Goal: Task Accomplishment & Management: Use online tool/utility

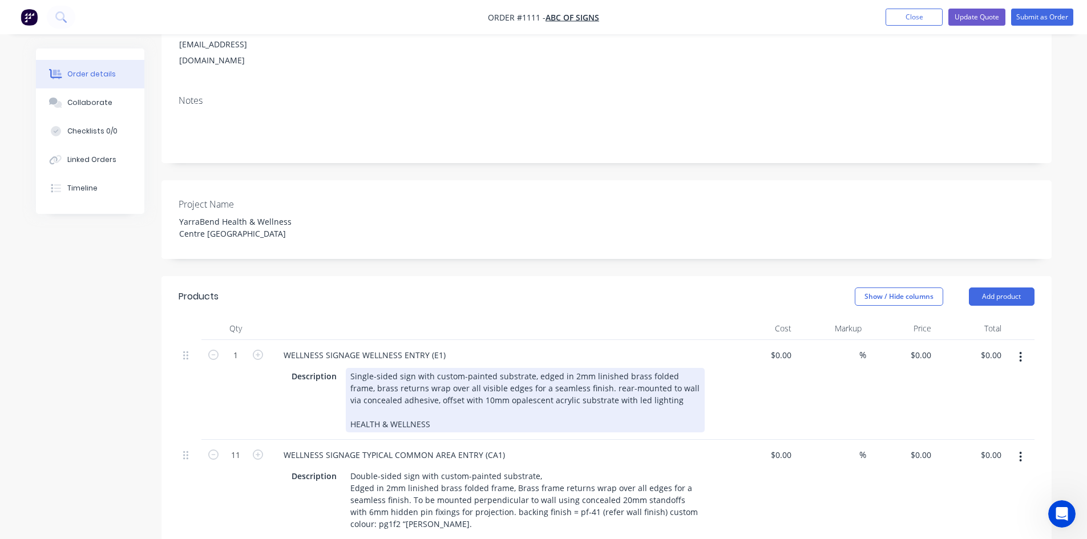
click at [414, 368] on div "Single-sided sign with custom-painted substrate, edged in 2mm linished brass fo…" at bounding box center [525, 400] width 359 height 64
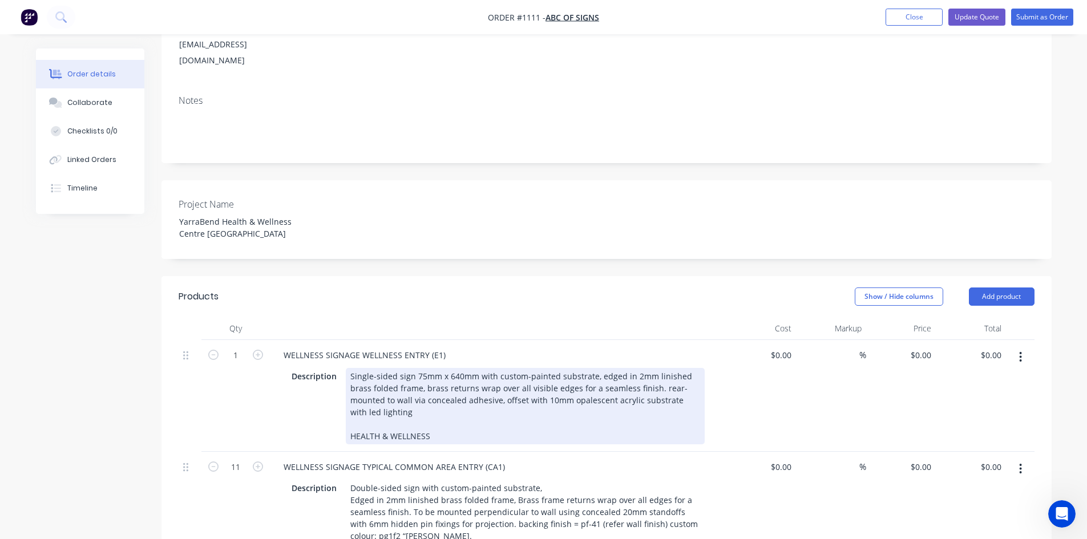
click at [412, 368] on div "Single-sided sign 75mm x 640mm with custom-painted substrate, edged in 2mm lini…" at bounding box center [525, 406] width 359 height 76
click at [481, 368] on div "Single-sided sign - 75mm x 640mm with custom-painted substrate, edged in 2mm li…" at bounding box center [525, 406] width 359 height 76
drag, startPoint x: 411, startPoint y: 341, endPoint x: 487, endPoint y: 337, distance: 76.0
click at [487, 368] on div "Single-sided sign - 75mm x 640mm - with custom-painted substrate, edged in 2mm …" at bounding box center [525, 406] width 359 height 76
copy div "- 75mm x 640mm -"
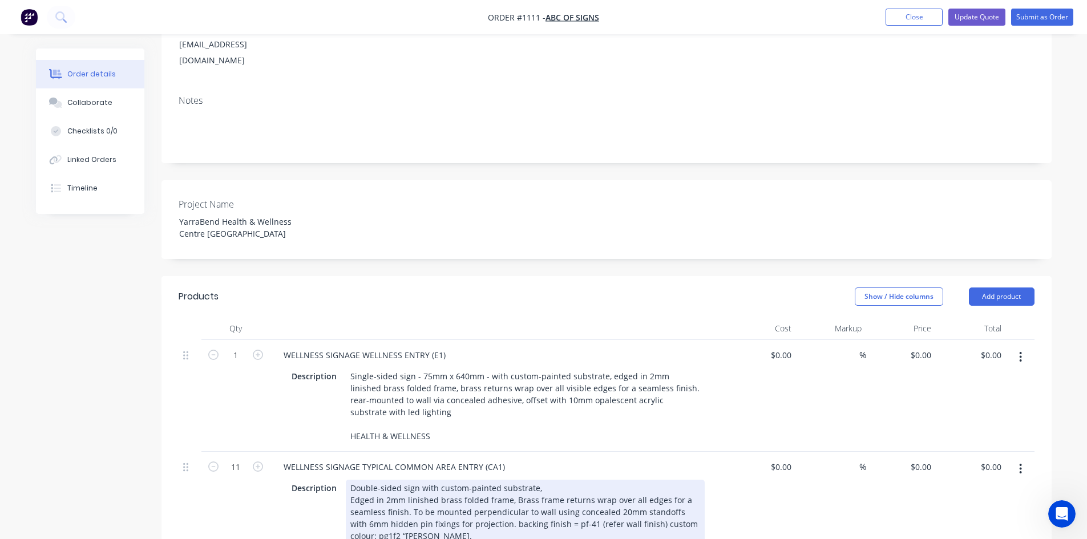
paste div
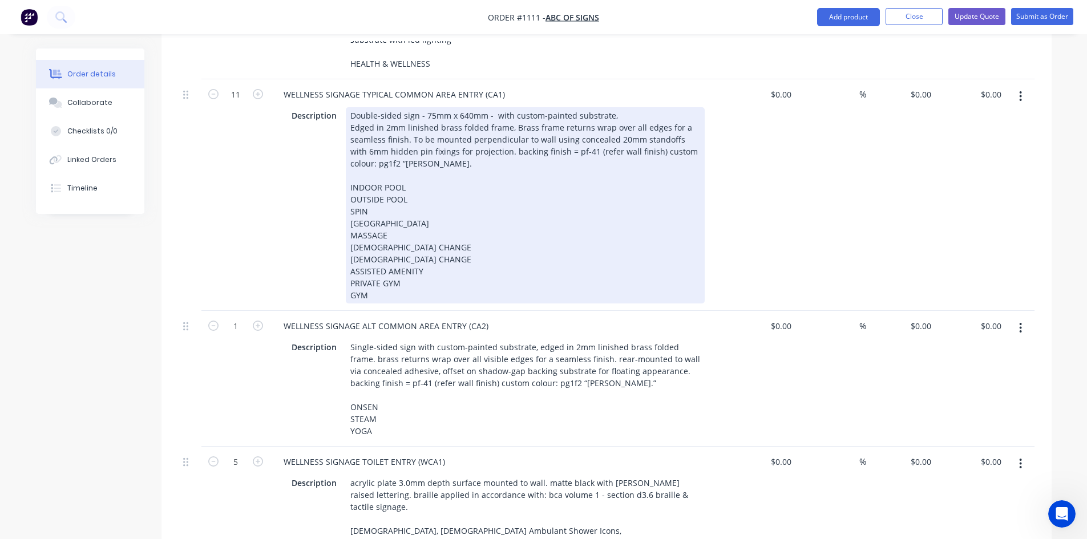
scroll to position [685, 0]
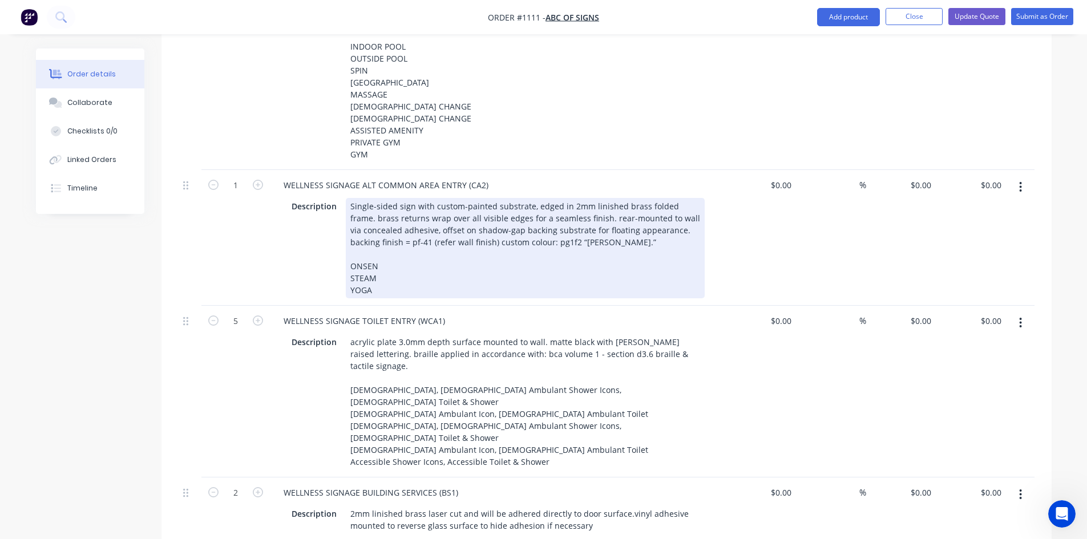
click at [414, 198] on div "Single-sided sign with custom-painted substrate, edged in 2mm linished brass fo…" at bounding box center [525, 248] width 359 height 100
paste div
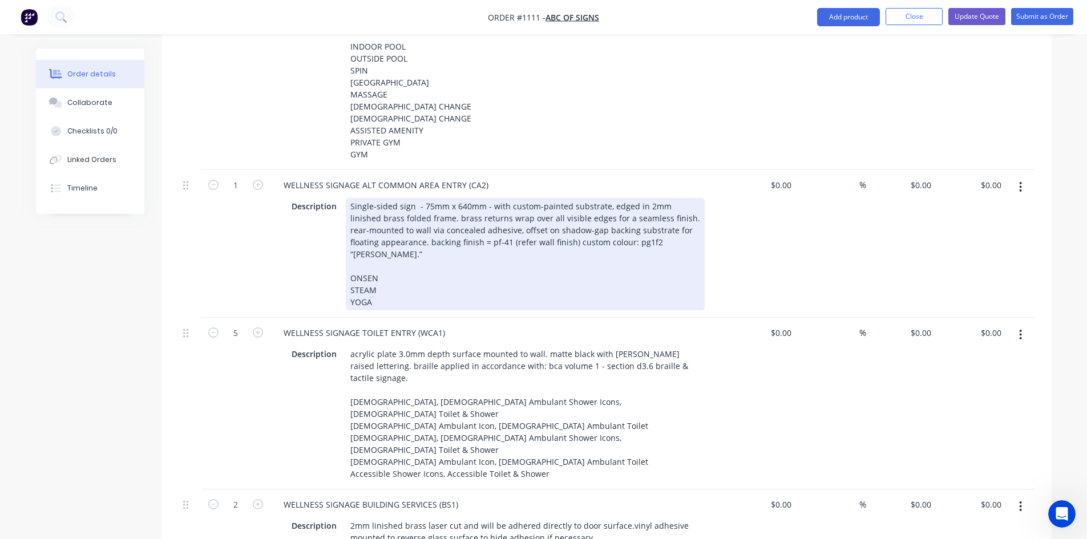
click at [470, 267] on div "Single-sided sign - 75mm x 640mm - with custom-painted substrate, edged in 2mm …" at bounding box center [525, 254] width 359 height 112
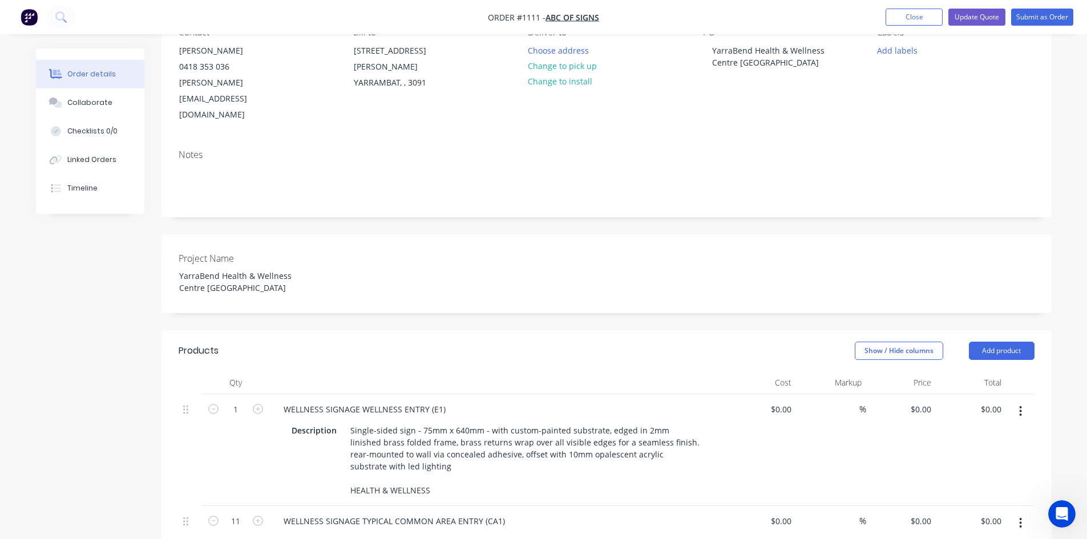
scroll to position [342, 0]
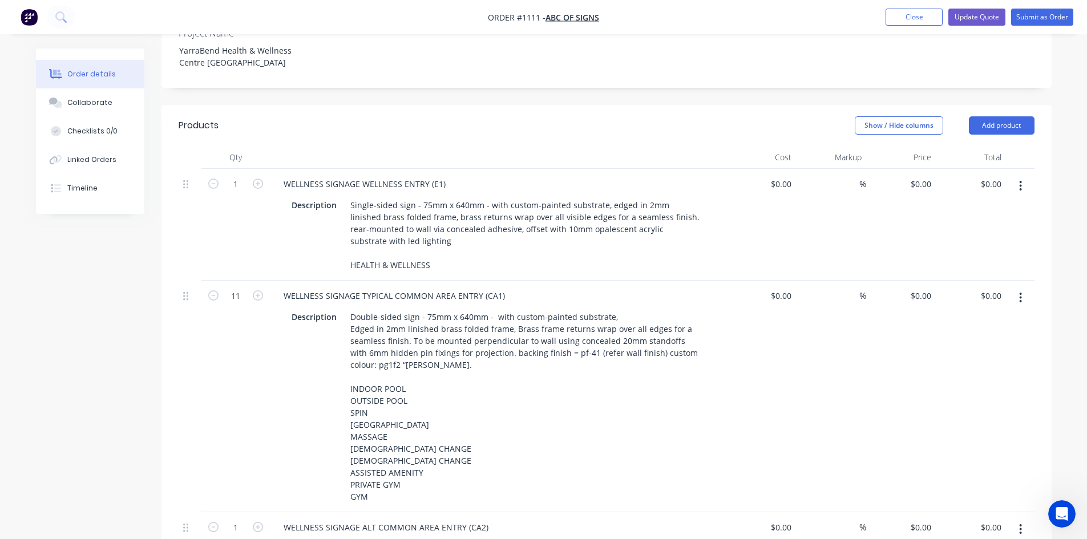
click at [850, 169] on div "%" at bounding box center [831, 225] width 70 height 112
click at [852, 169] on div "%" at bounding box center [831, 225] width 70 height 112
click at [853, 176] on input at bounding box center [852, 184] width 13 height 17
type input "55"
click at [851, 288] on input at bounding box center [852, 296] width 13 height 17
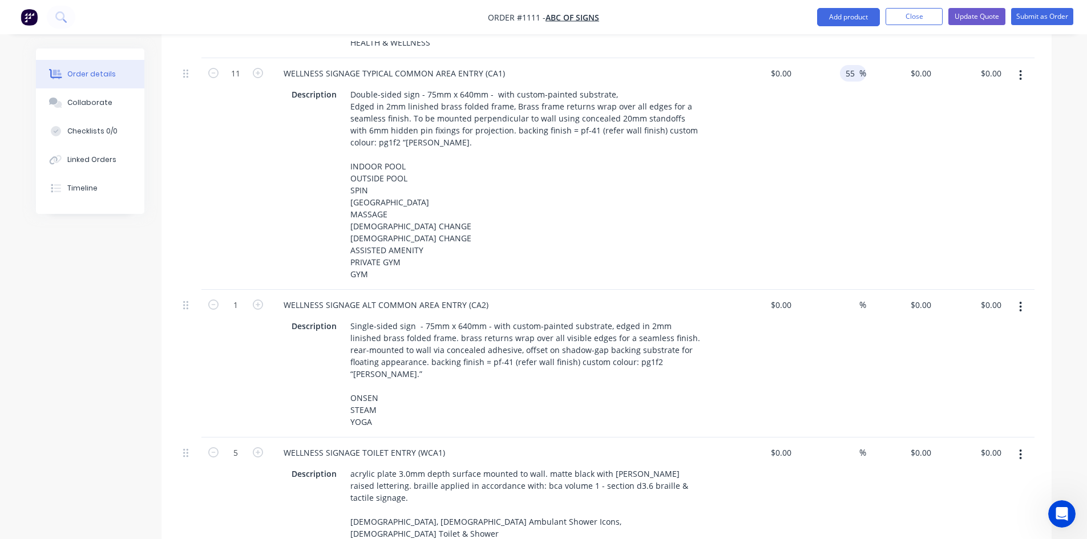
scroll to position [628, 0]
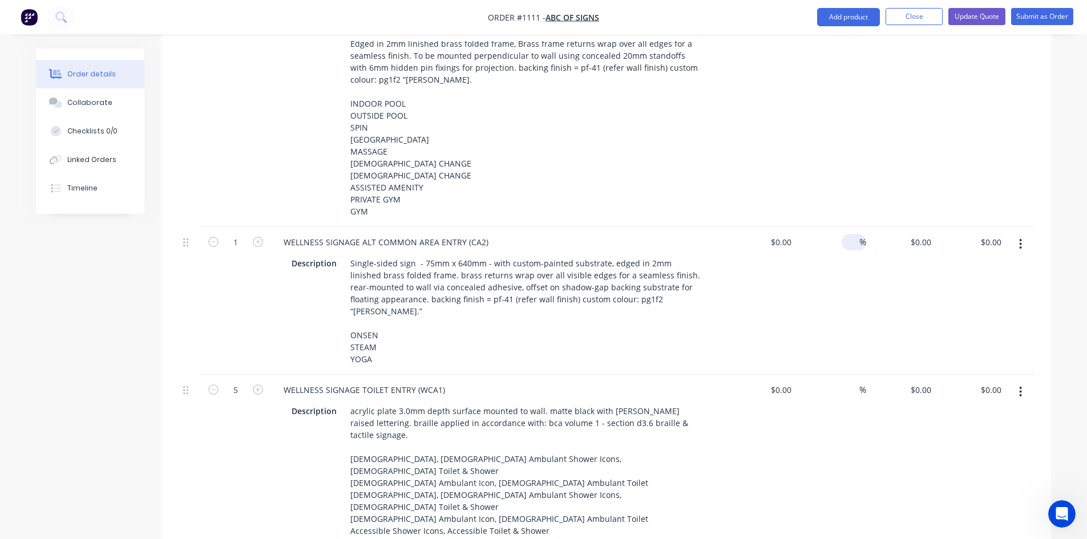
type input "55"
click at [852, 234] on input at bounding box center [852, 242] width 13 height 17
type input "55"
click at [852, 382] on input at bounding box center [852, 390] width 13 height 17
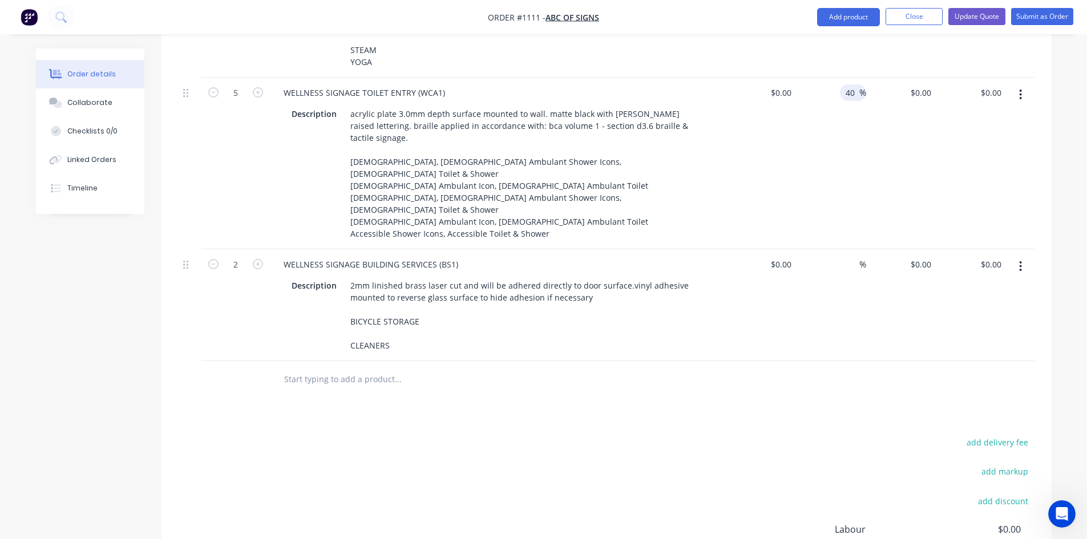
scroll to position [920, 0]
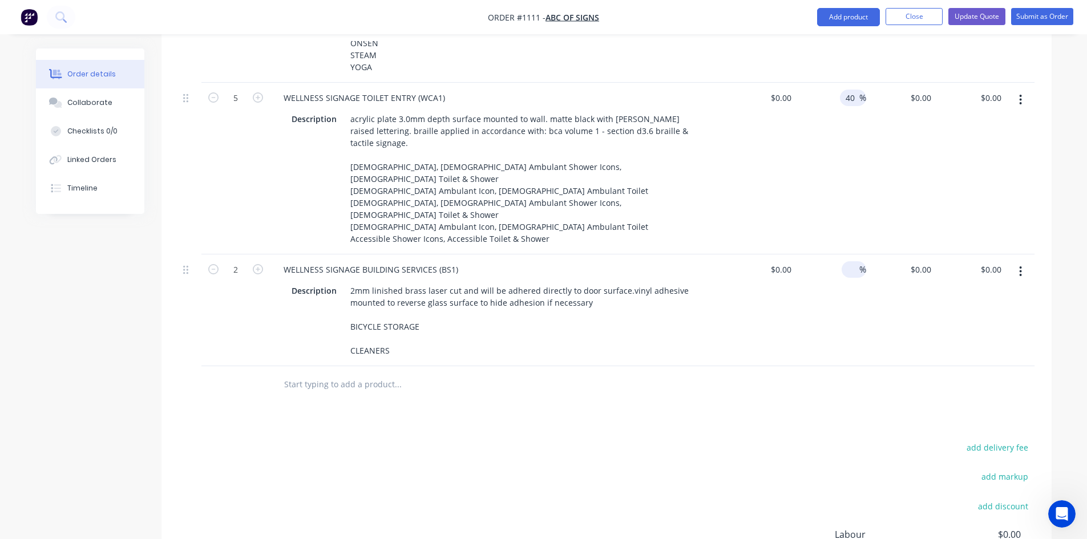
type input "40"
click at [843, 263] on div "%" at bounding box center [854, 269] width 25 height 17
type input "40"
click at [837, 352] on div "40 40 %" at bounding box center [831, 311] width 70 height 112
